Goal: Check status: Check status

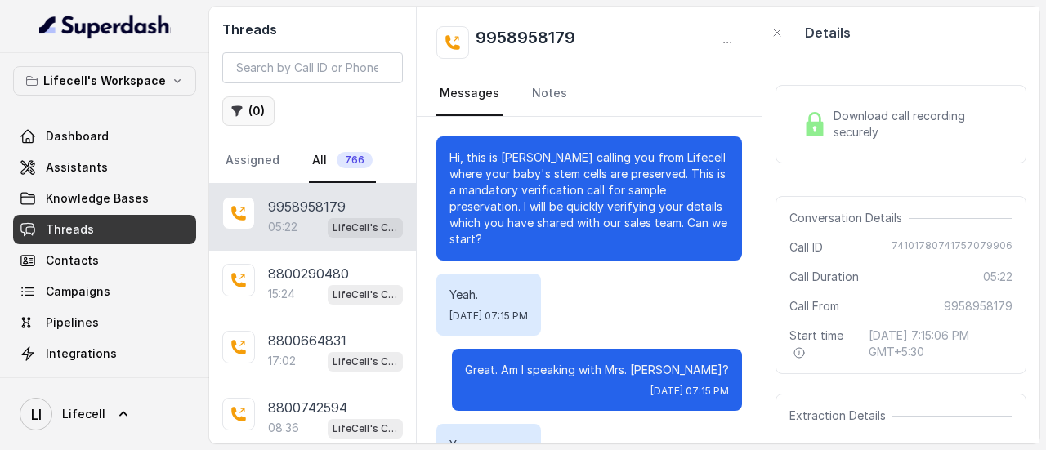
scroll to position [33, 0]
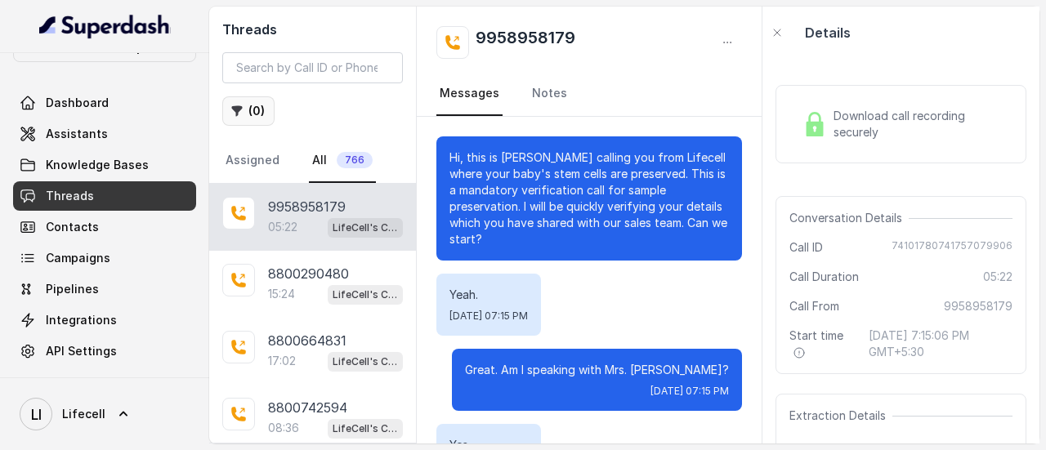
click at [241, 110] on icon "button" at bounding box center [236, 111] width 13 height 13
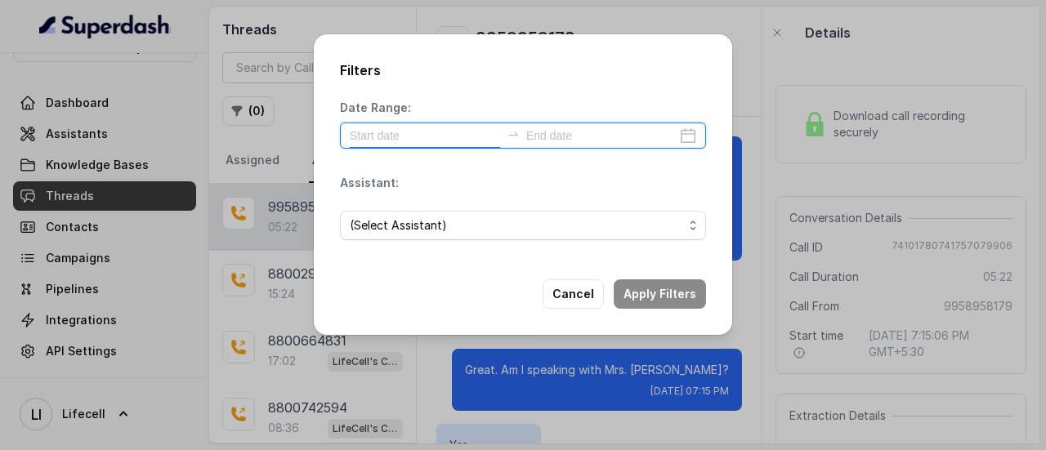
click at [419, 136] on input at bounding box center [425, 136] width 150 height 18
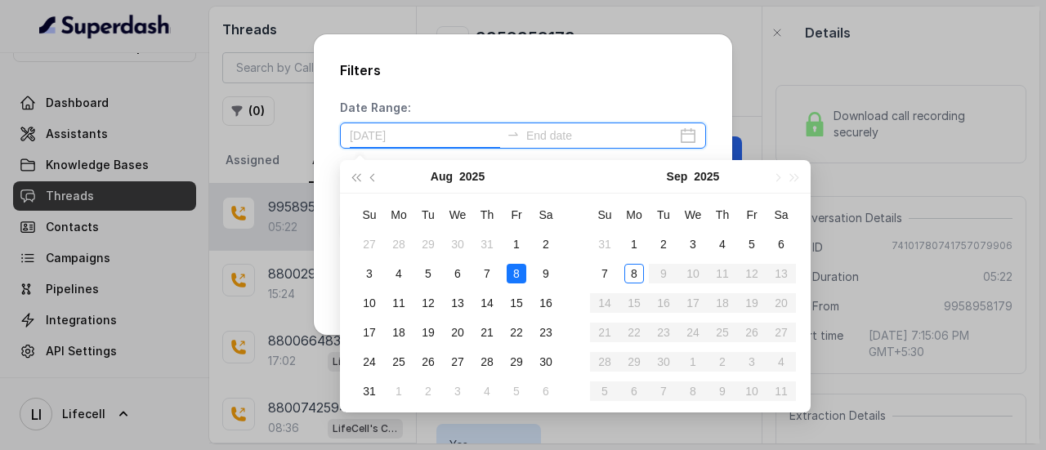
type input "[DATE]"
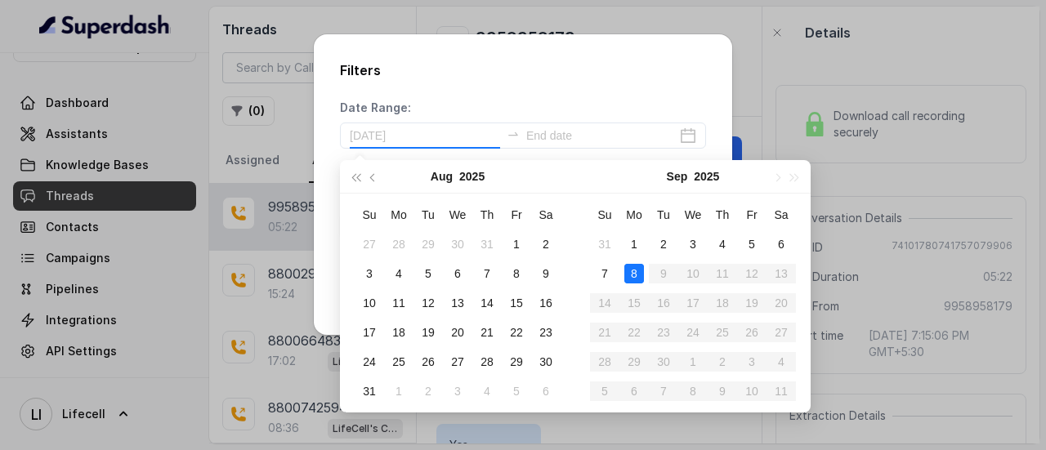
click at [632, 277] on div "8" at bounding box center [634, 274] width 20 height 20
type input "[DATE]"
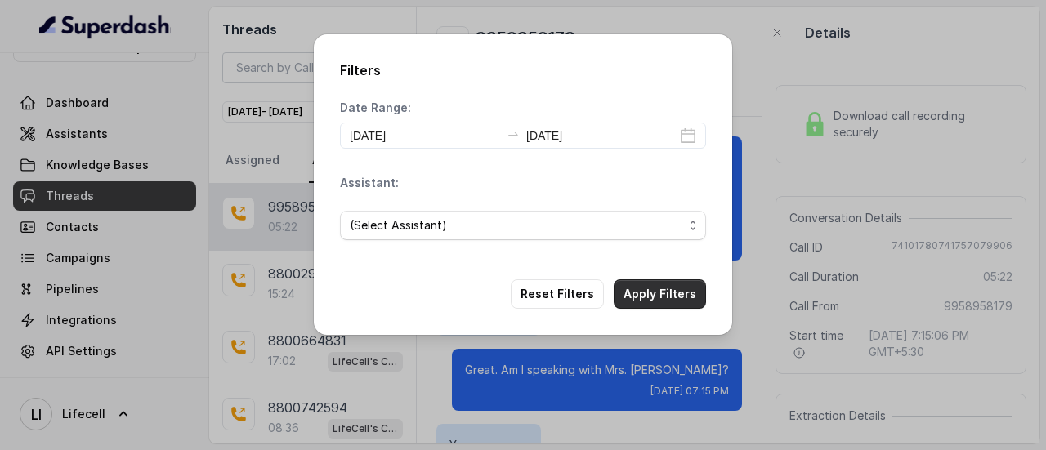
click at [655, 288] on button "Apply Filters" at bounding box center [660, 293] width 92 height 29
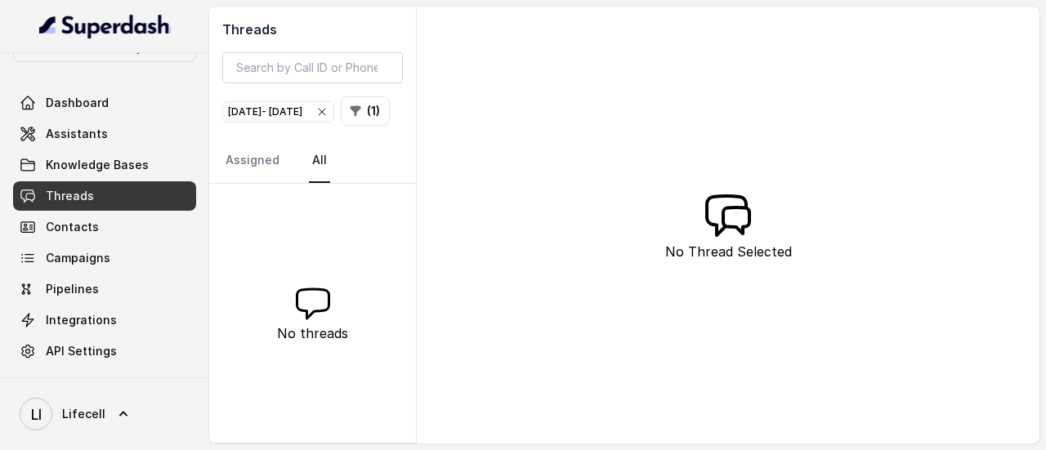
drag, startPoint x: 410, startPoint y: 241, endPoint x: 408, endPoint y: 212, distance: 29.5
click at [408, 212] on div "No threads" at bounding box center [312, 313] width 207 height 259
click at [328, 105] on icon "button" at bounding box center [321, 111] width 13 height 13
